Goal: Navigation & Orientation: Find specific page/section

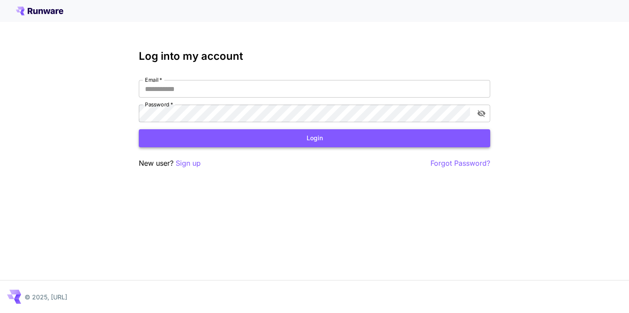
type input "**********"
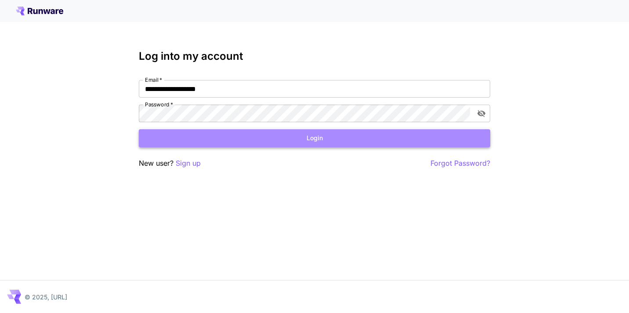
click at [352, 135] on button "Login" at bounding box center [314, 138] width 351 height 18
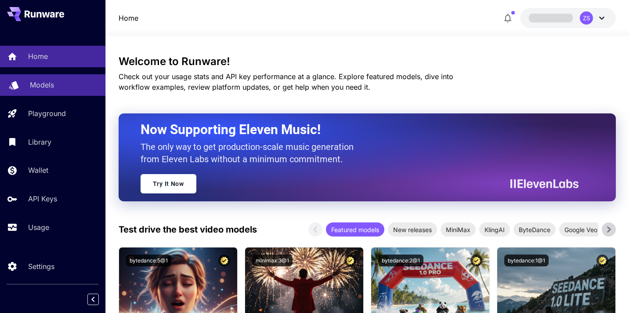
click at [40, 85] on p "Models" at bounding box center [42, 85] width 24 height 11
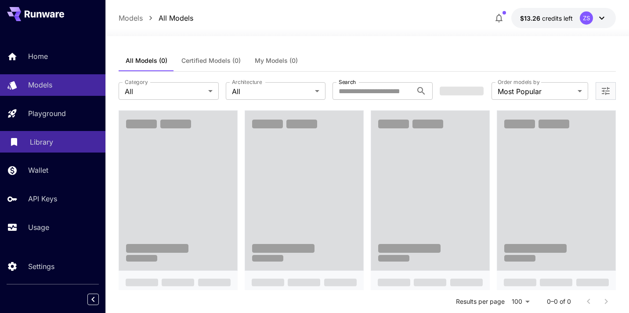
click at [41, 148] on link "Library" at bounding box center [52, 142] width 105 height 22
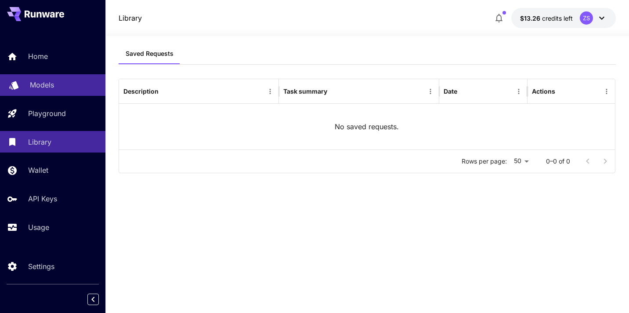
click at [41, 79] on link "Models" at bounding box center [52, 85] width 105 height 22
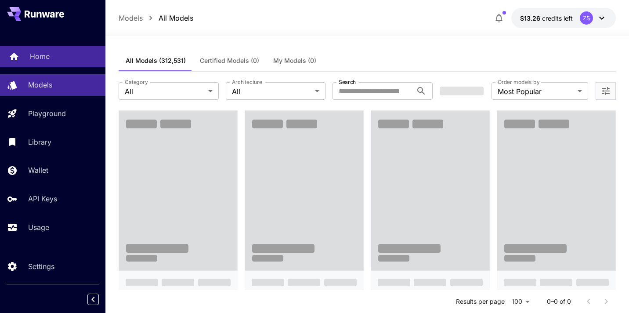
click at [37, 56] on p "Home" at bounding box center [40, 56] width 20 height 11
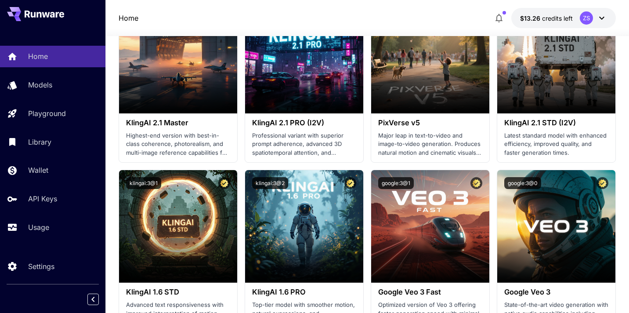
scroll to position [436, 0]
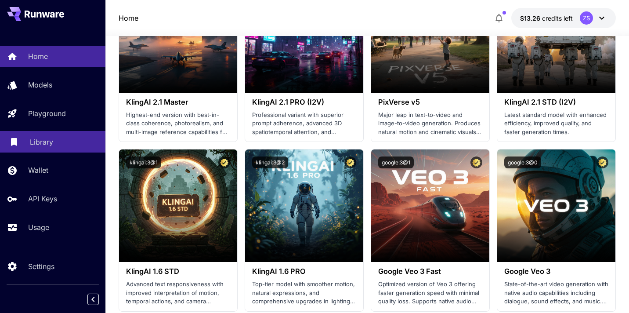
click at [41, 147] on p "Library" at bounding box center [41, 142] width 23 height 11
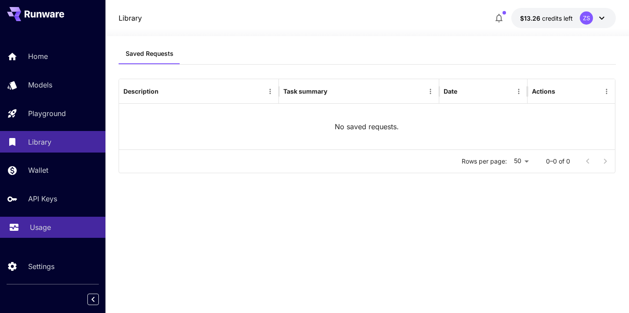
click at [36, 234] on link "Usage" at bounding box center [52, 228] width 105 height 22
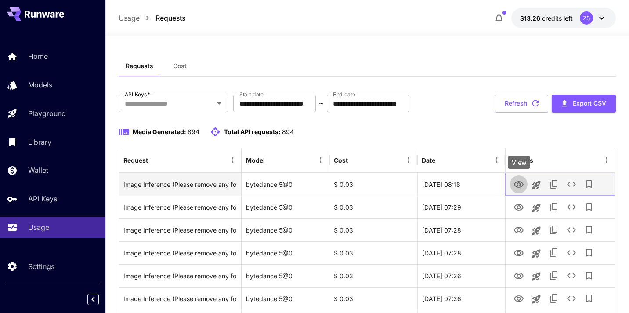
click at [518, 181] on icon "View" at bounding box center [519, 184] width 10 height 7
